Goal: Task Accomplishment & Management: Manage account settings

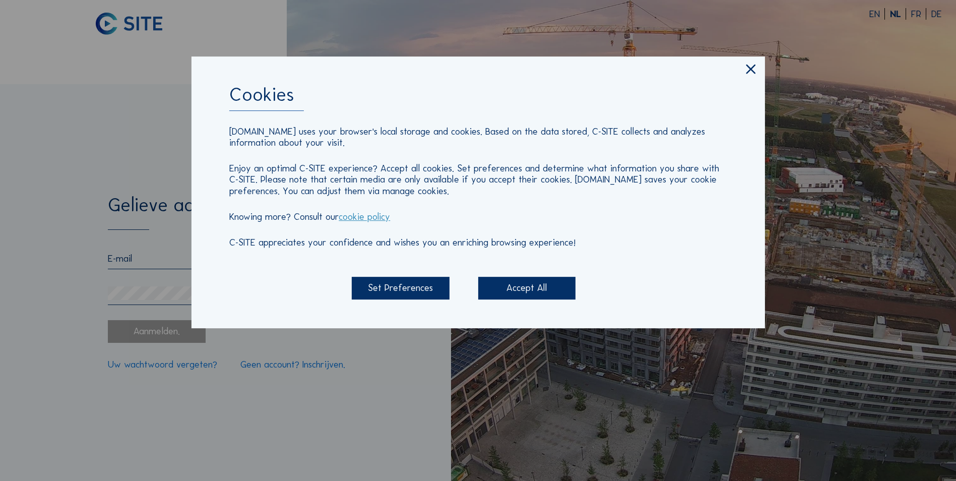
type input "[EMAIL_ADDRESS][DOMAIN_NAME]"
click at [555, 283] on div "Accept All" at bounding box center [526, 288] width 97 height 23
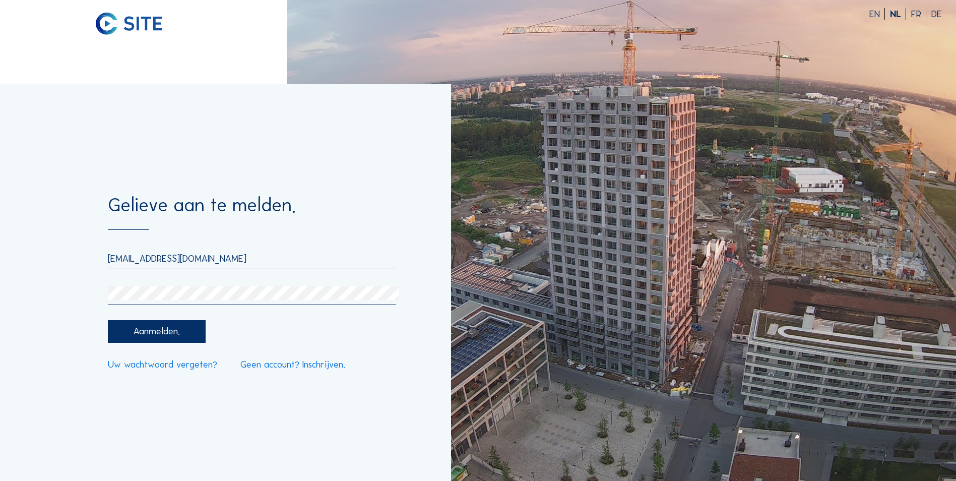
drag, startPoint x: 171, startPoint y: 323, endPoint x: 165, endPoint y: 327, distance: 7.0
click at [171, 323] on div "Aanmelden." at bounding box center [156, 331] width 97 height 23
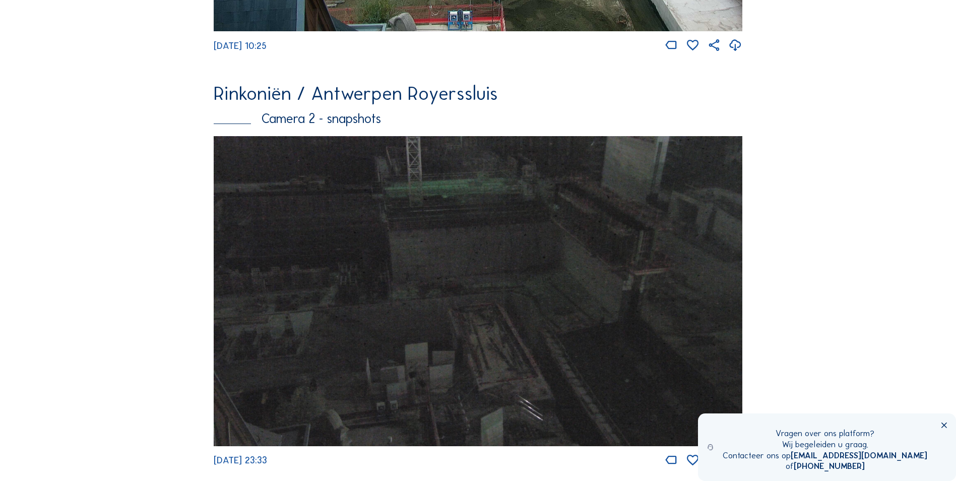
scroll to position [911, 0]
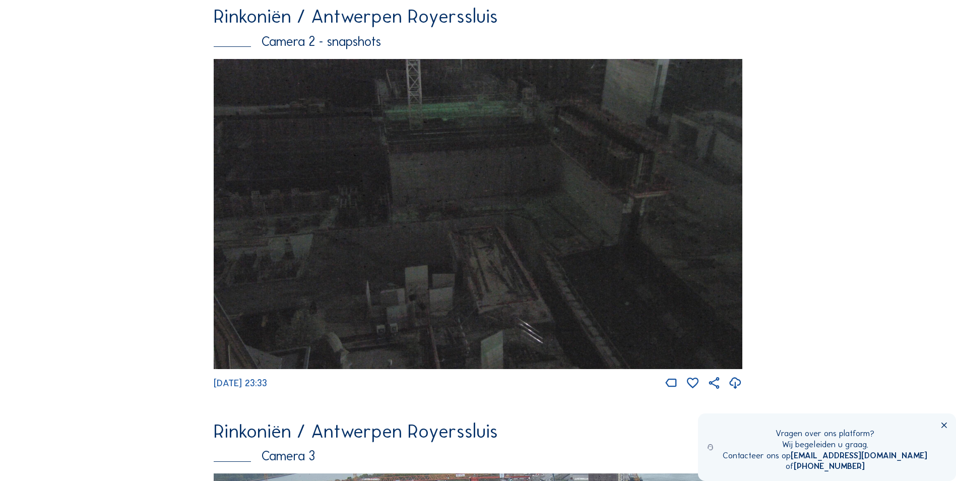
click at [417, 228] on img at bounding box center [478, 214] width 529 height 310
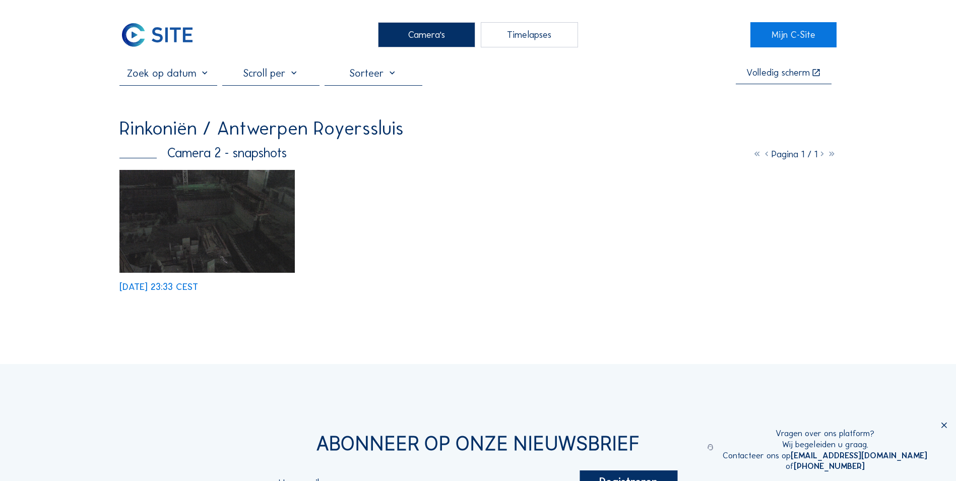
click at [435, 26] on div "Camera's" at bounding box center [426, 34] width 97 height 25
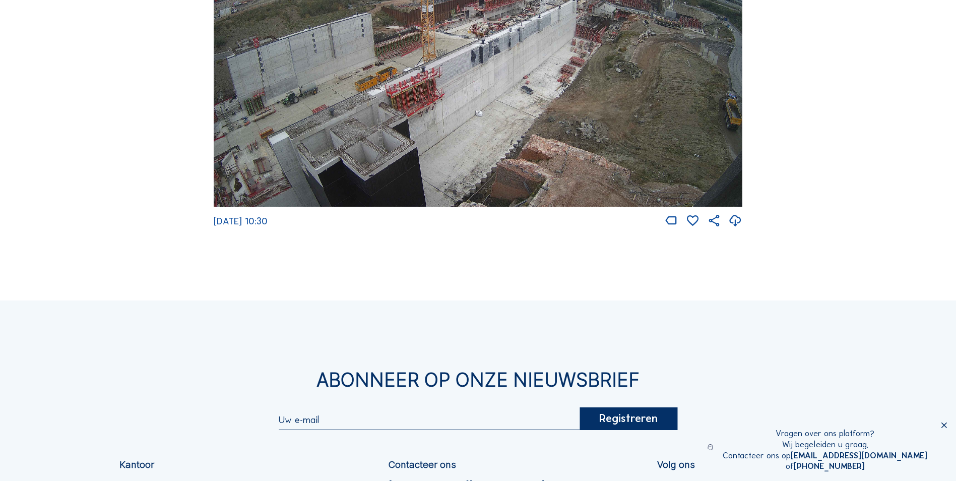
scroll to position [1916, 0]
